Goal: Information Seeking & Learning: Understand process/instructions

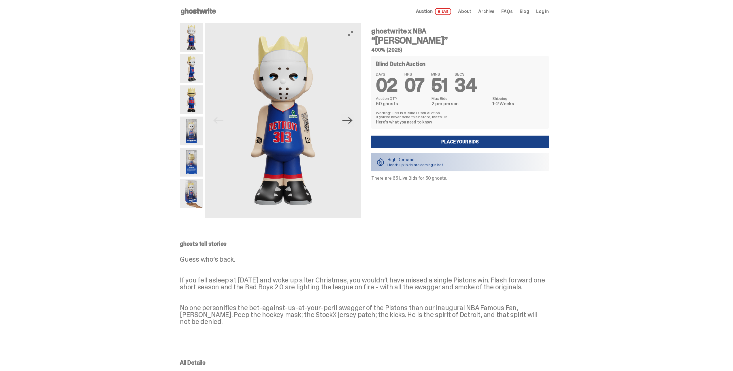
click at [353, 122] on icon "Next" at bounding box center [348, 120] width 10 height 7
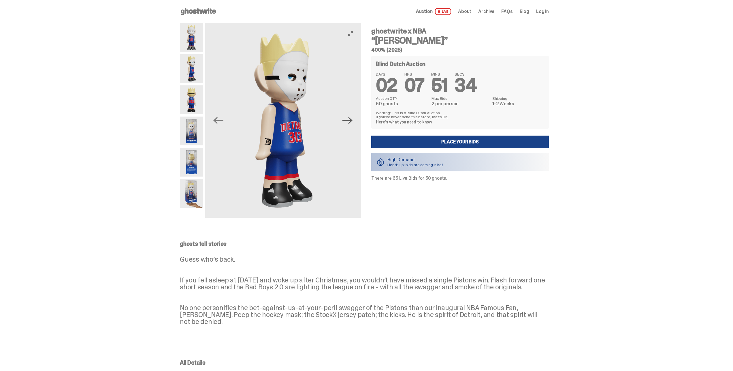
click at [353, 122] on icon "Next" at bounding box center [348, 120] width 10 height 7
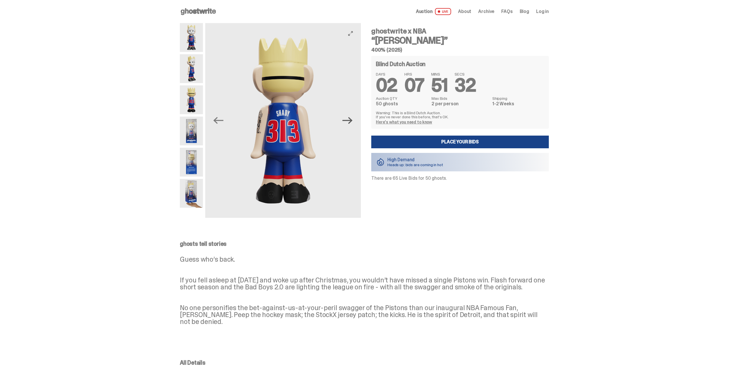
click at [353, 122] on icon "Next" at bounding box center [348, 120] width 10 height 7
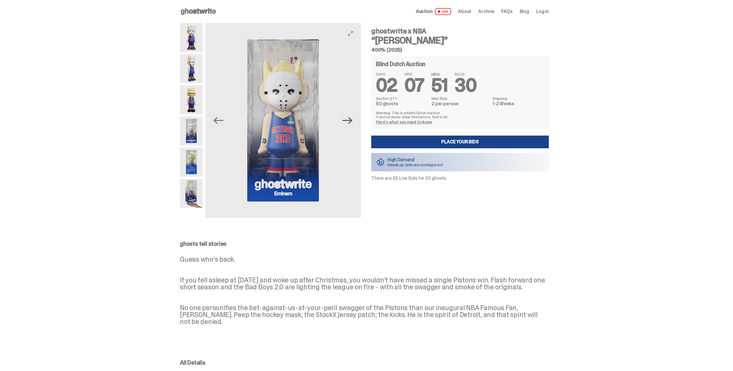
click at [353, 122] on icon "Next" at bounding box center [348, 120] width 10 height 7
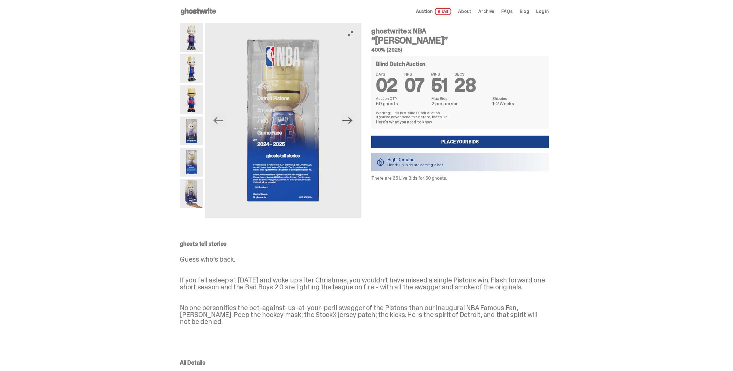
click at [353, 122] on icon "Next" at bounding box center [348, 120] width 10 height 7
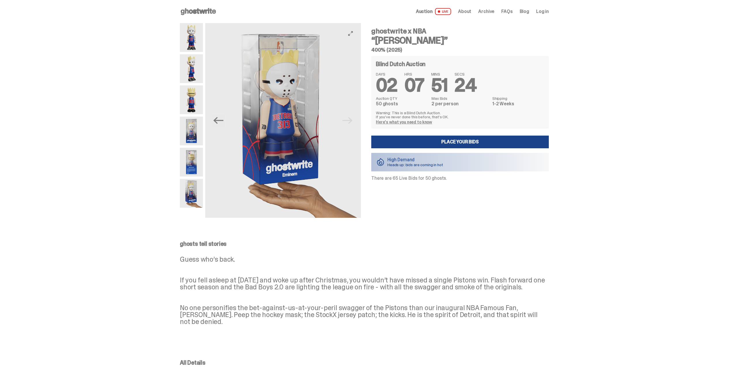
click at [353, 122] on img at bounding box center [283, 120] width 156 height 195
click at [206, 12] on use at bounding box center [198, 11] width 35 height 7
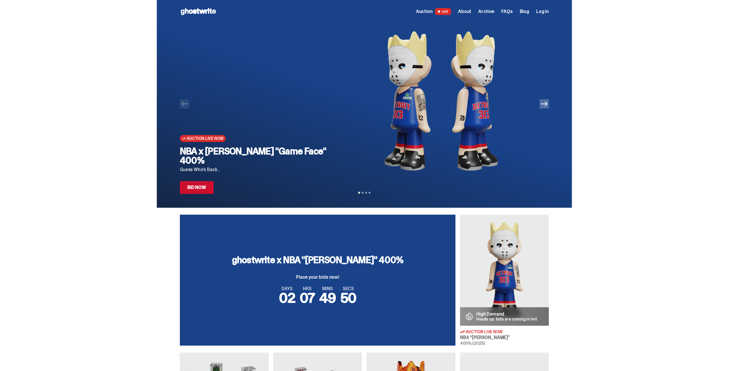
click at [548, 107] on icon "Next" at bounding box center [544, 103] width 7 height 7
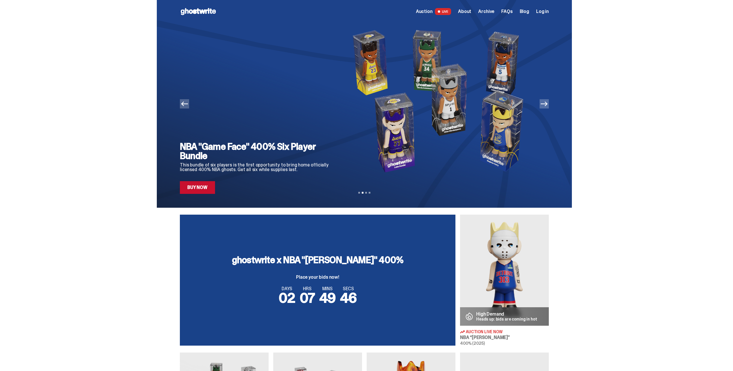
click at [548, 107] on icon "Next" at bounding box center [544, 103] width 7 height 7
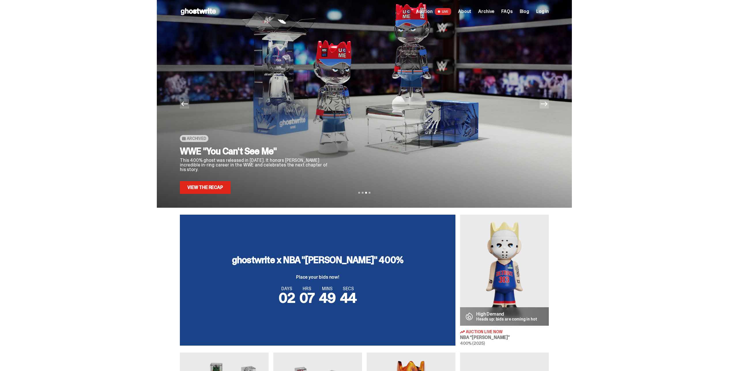
click at [548, 107] on icon "Next" at bounding box center [544, 103] width 7 height 7
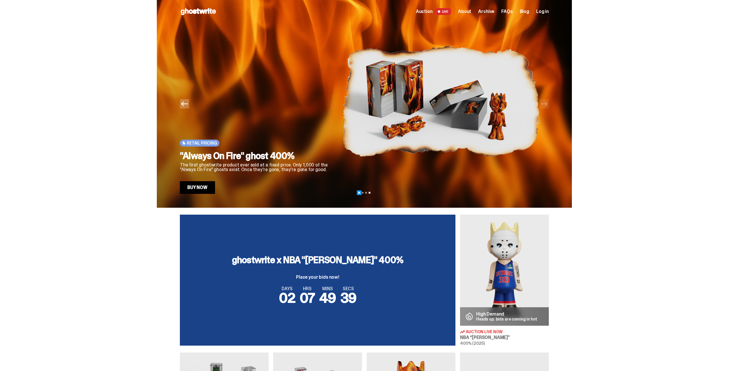
click at [360, 192] on button "View slide 1" at bounding box center [359, 193] width 2 height 2
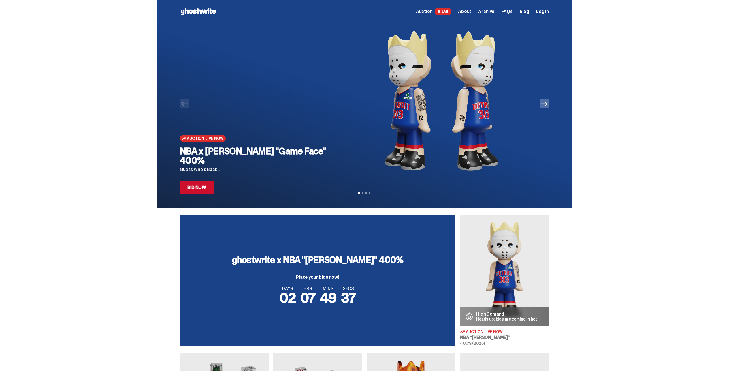
click at [224, 164] on h2 "NBA x [PERSON_NAME] "Game Face" 400%" at bounding box center [257, 156] width 154 height 18
click at [211, 193] on link "Bid Now" at bounding box center [197, 187] width 34 height 13
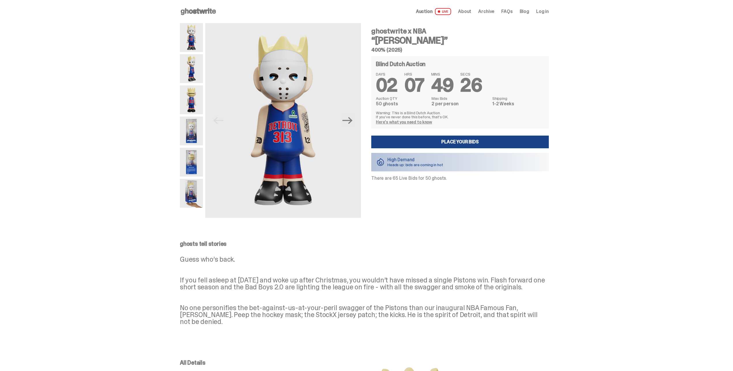
click at [447, 13] on span "LIVE" at bounding box center [443, 11] width 16 height 7
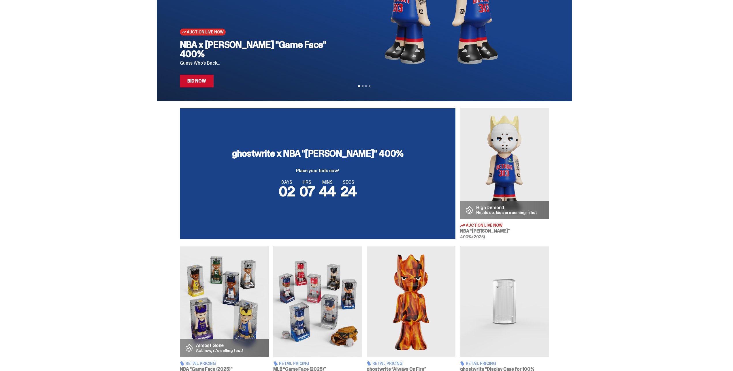
scroll to position [118, 0]
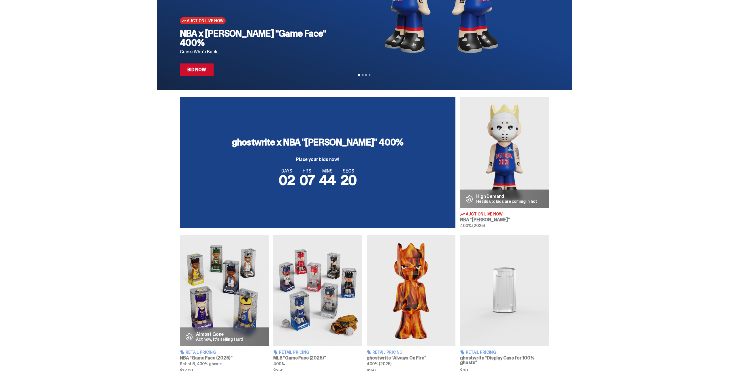
click at [489, 214] on span "Auction Live Now" at bounding box center [484, 214] width 37 height 4
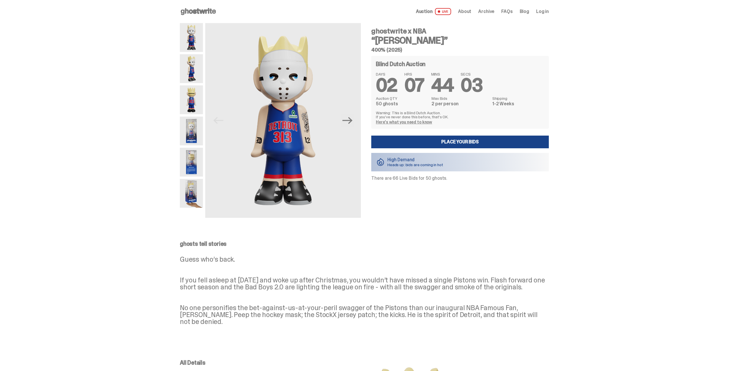
click at [395, 113] on p "Warning: This is a Blind Dutch Auction. If you’ve never done this before, that’…" at bounding box center [460, 115] width 168 height 8
drag, startPoint x: 379, startPoint y: 112, endPoint x: 452, endPoint y: 116, distance: 72.8
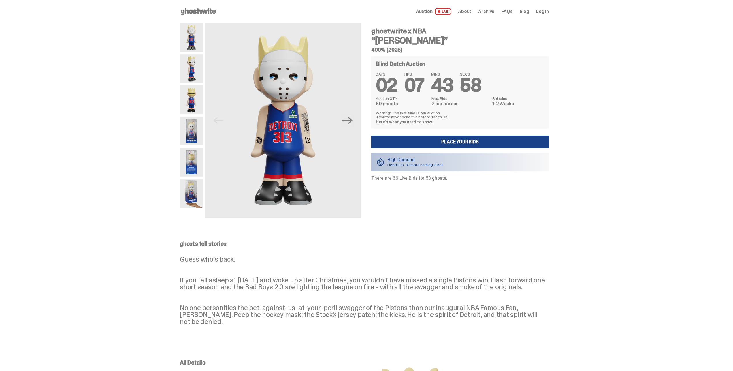
click at [452, 116] on p "Warning: This is a Blind Dutch Auction. If you’ve never done this before, that’…" at bounding box center [460, 115] width 168 height 8
click at [425, 123] on link "Here's what you need to know" at bounding box center [404, 121] width 56 height 5
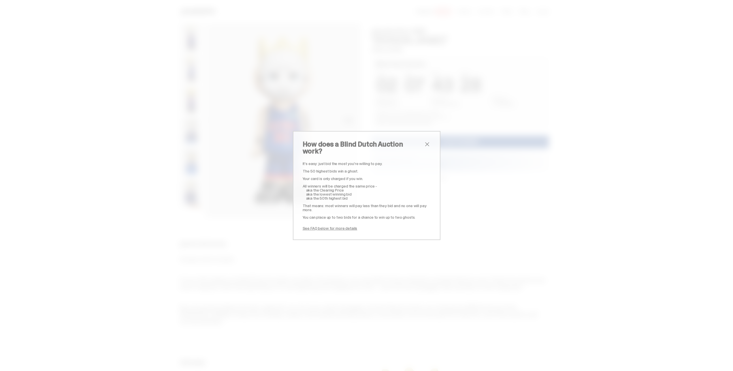
drag, startPoint x: 303, startPoint y: 161, endPoint x: 421, endPoint y: 214, distance: 129.5
click at [421, 214] on div "It's easy: just bid the most you're willing to pay. The 50 highest bids win a g…" at bounding box center [367, 196] width 128 height 69
copy div "It's easy: just bid the most you're willing to pay. The 50 highest bids win a g…"
click at [162, 65] on div "How does a Blind Dutch Auction work? It's easy: just bid the most you're willin…" at bounding box center [366, 185] width 733 height 371
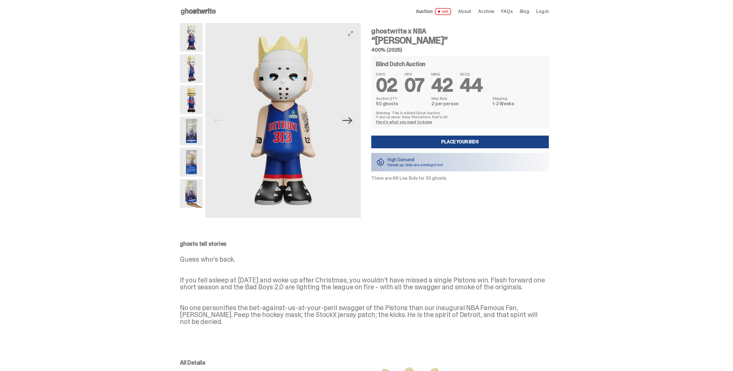
click at [350, 121] on icon "Next" at bounding box center [348, 120] width 10 height 7
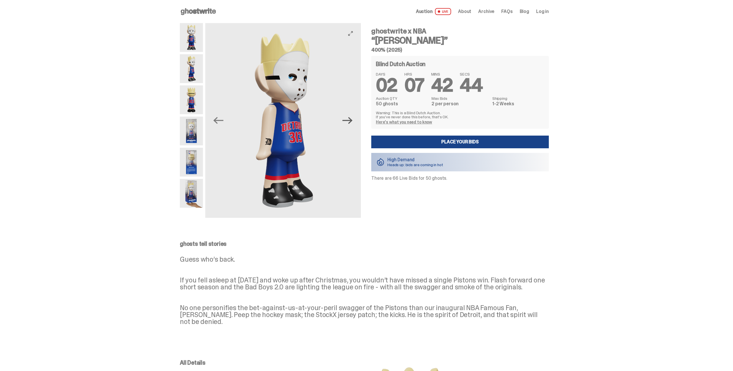
click at [350, 121] on icon "Next" at bounding box center [348, 120] width 10 height 7
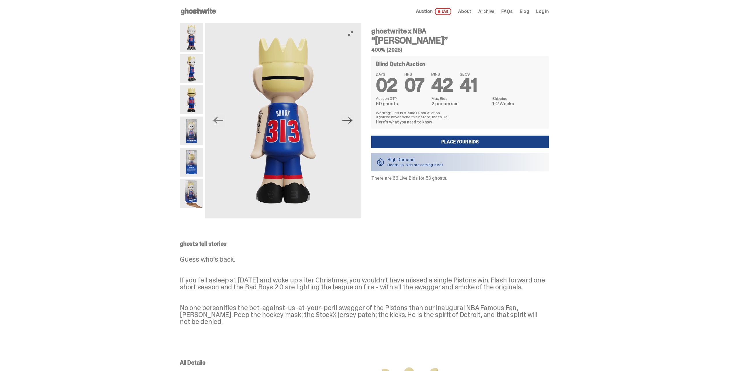
click at [350, 121] on icon "Next" at bounding box center [348, 120] width 10 height 7
